Goal: Find specific page/section: Find specific page/section

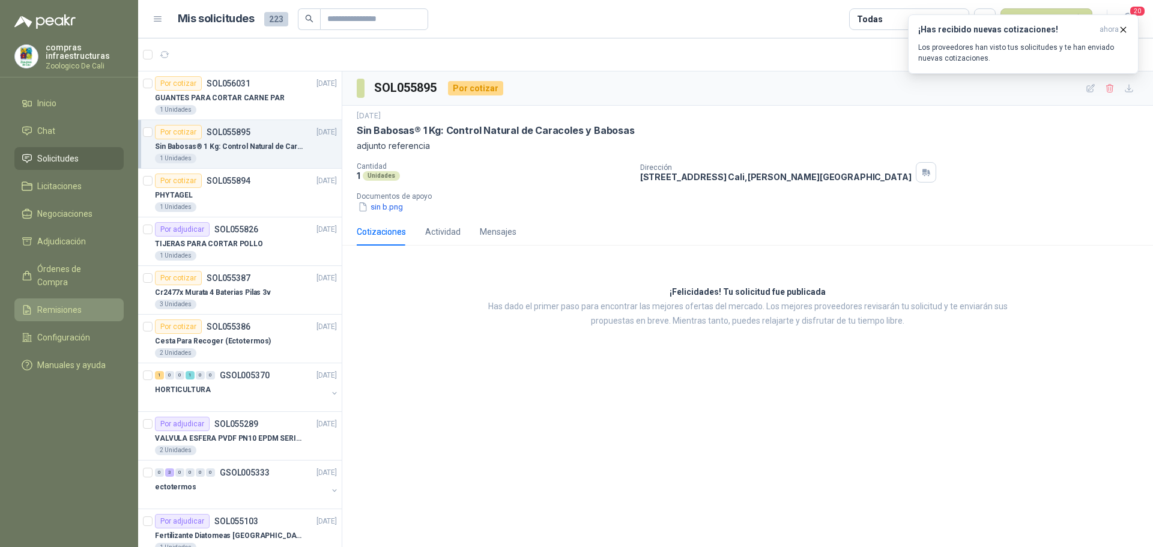
click at [105, 303] on li "Remisiones" at bounding box center [69, 309] width 95 height 13
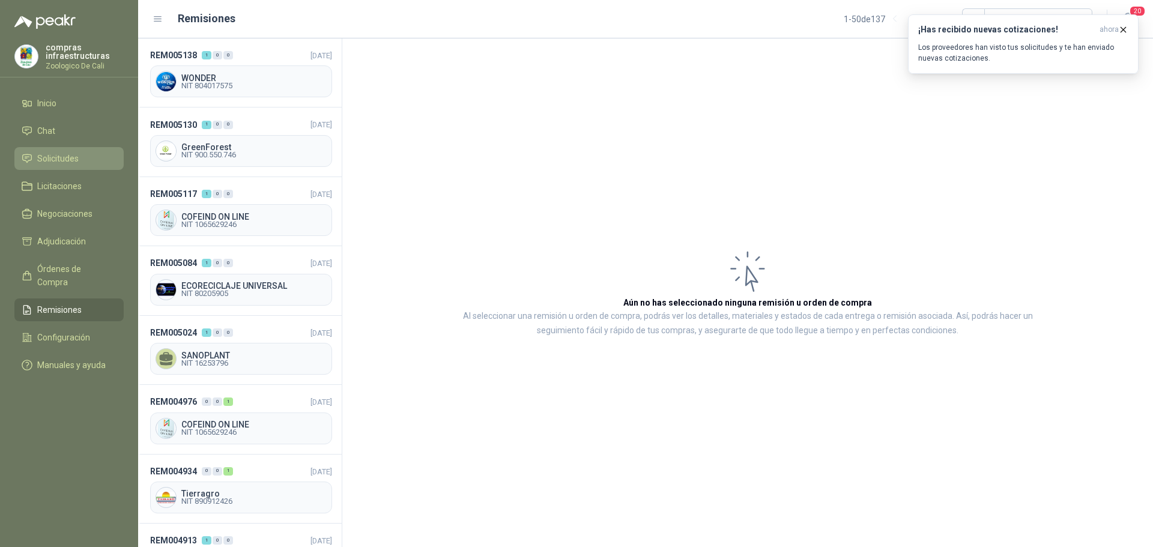
click at [62, 168] on link "Solicitudes" at bounding box center [68, 158] width 109 height 23
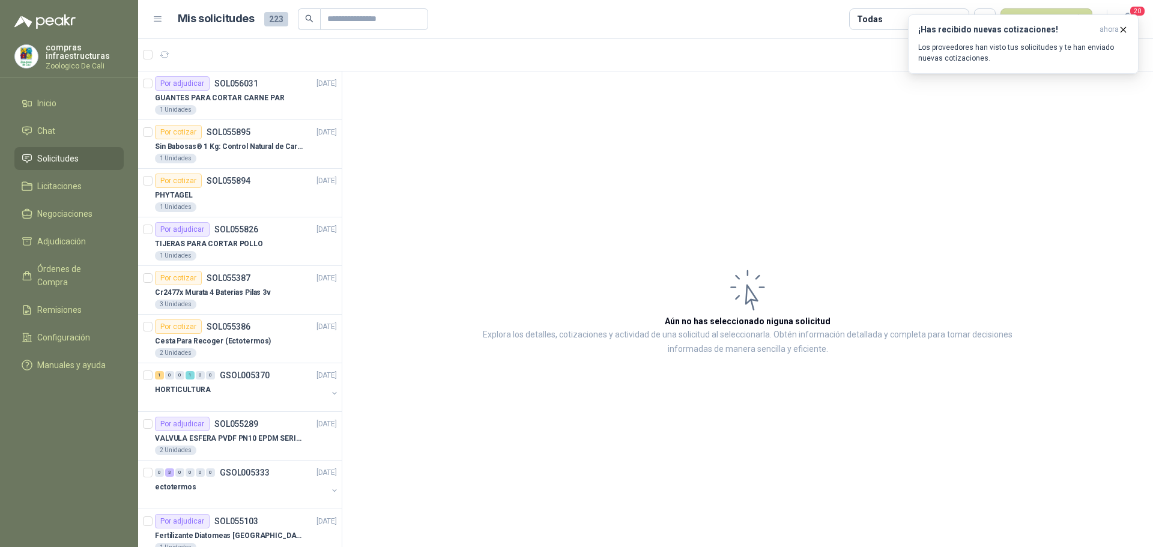
click at [59, 153] on span "Solicitudes" at bounding box center [57, 158] width 41 height 13
click at [241, 157] on div "1 Unidades" at bounding box center [246, 159] width 182 height 10
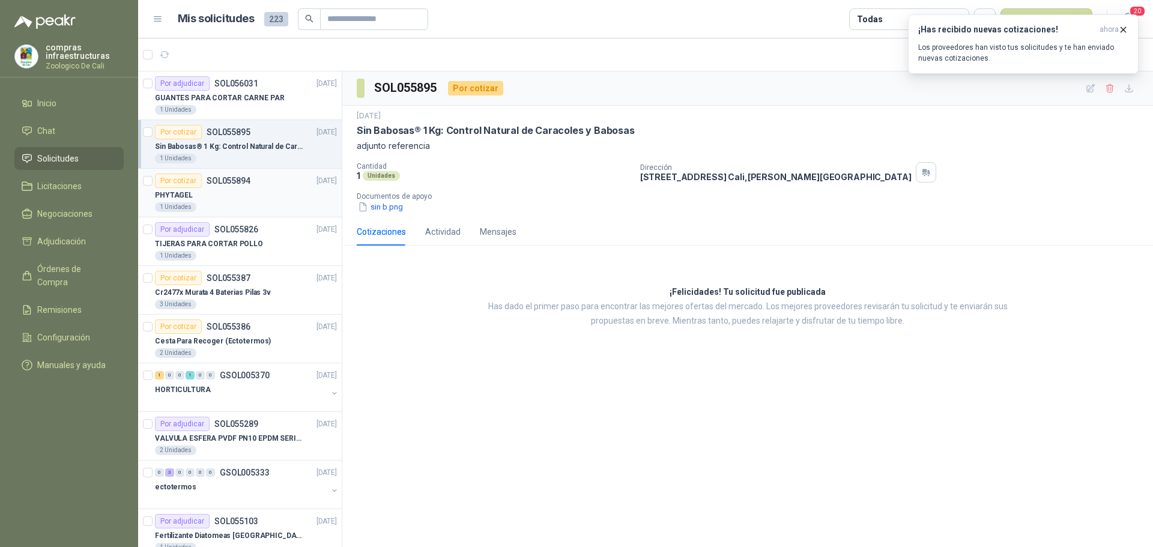
click at [258, 203] on div "1 Unidades" at bounding box center [246, 207] width 182 height 10
